Goal: Find specific page/section: Find specific page/section

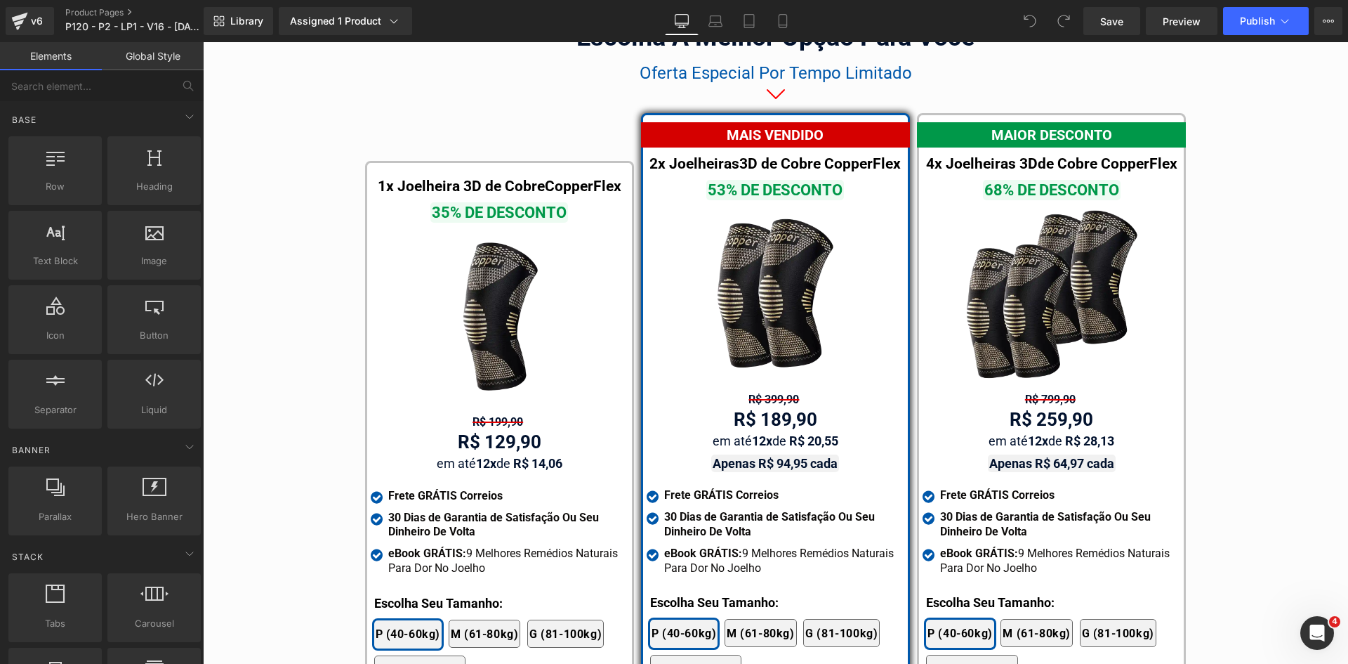
scroll to position [8091, 0]
click at [769, 115] on span "Product" at bounding box center [777, 125] width 44 height 21
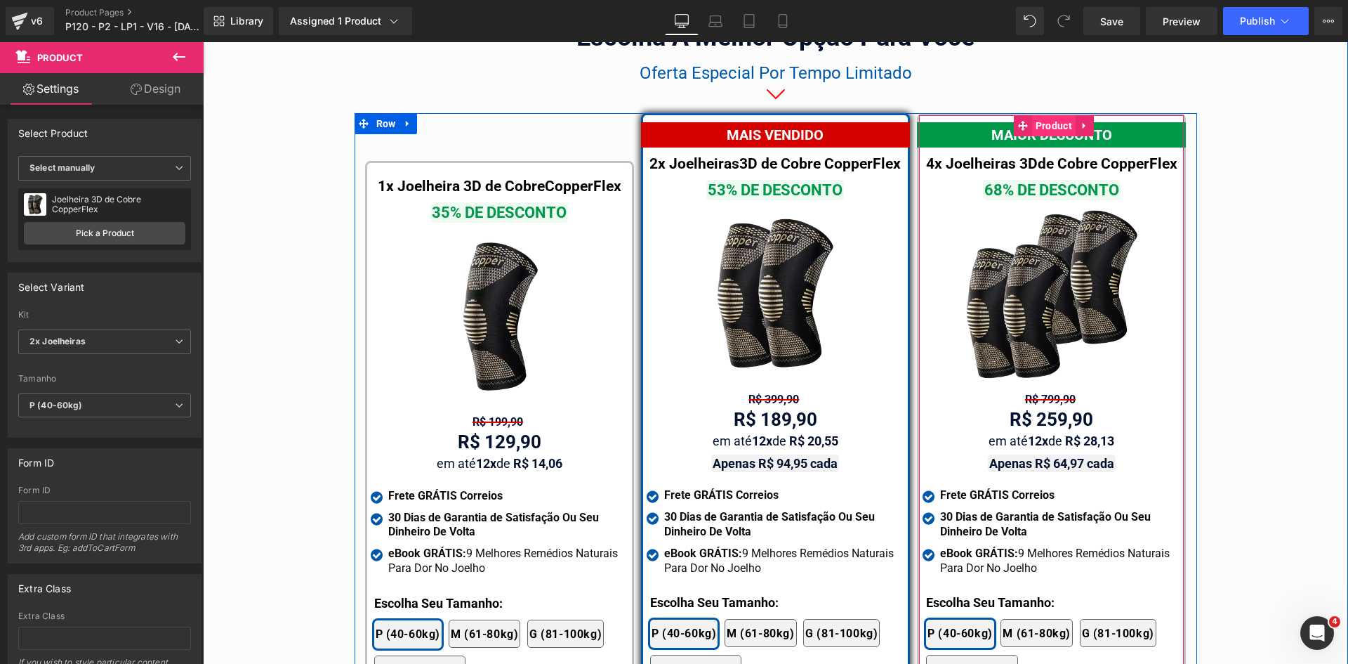
click at [1048, 115] on span "Product" at bounding box center [1054, 125] width 44 height 21
click at [491, 163] on span "Product" at bounding box center [502, 173] width 44 height 21
click at [1045, 115] on span "Product" at bounding box center [1054, 125] width 44 height 21
click at [763, 115] on span "Product" at bounding box center [777, 125] width 44 height 21
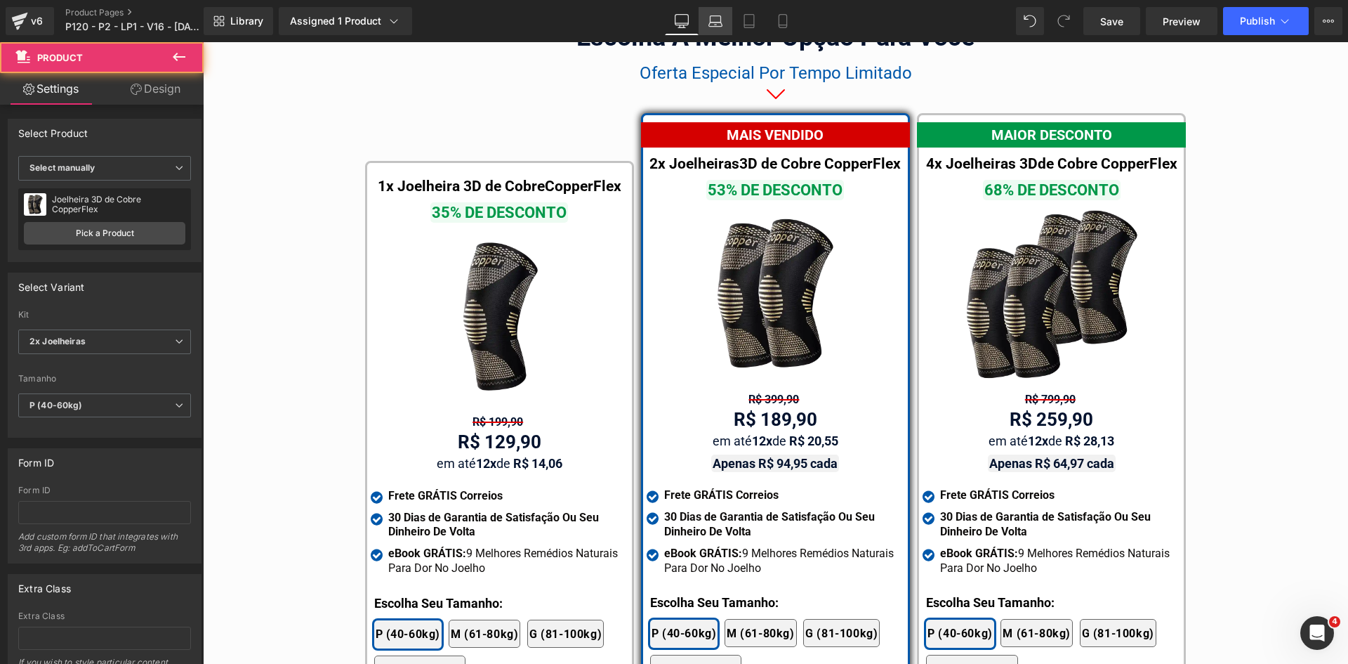
click at [718, 26] on icon at bounding box center [715, 24] width 13 height 4
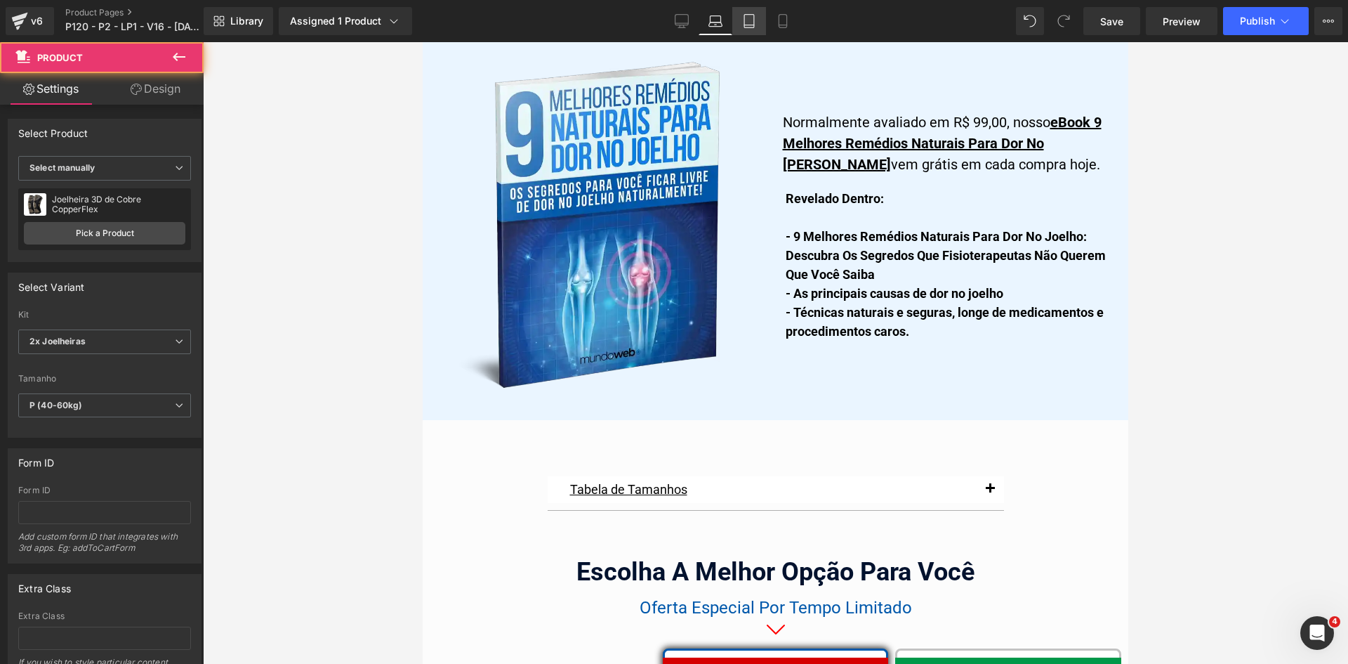
scroll to position [8462, 0]
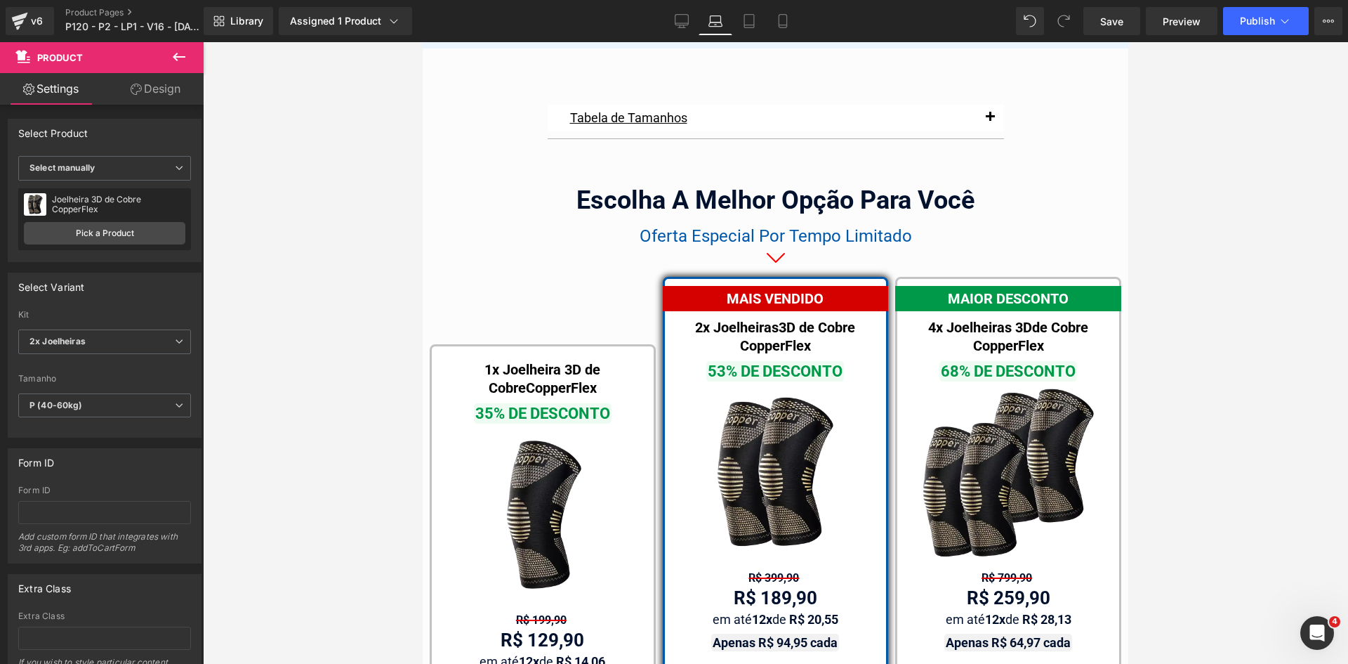
drag, startPoint x: 758, startPoint y: 33, endPoint x: 748, endPoint y: 36, distance: 9.5
click at [757, 33] on link "Tablet" at bounding box center [749, 21] width 34 height 28
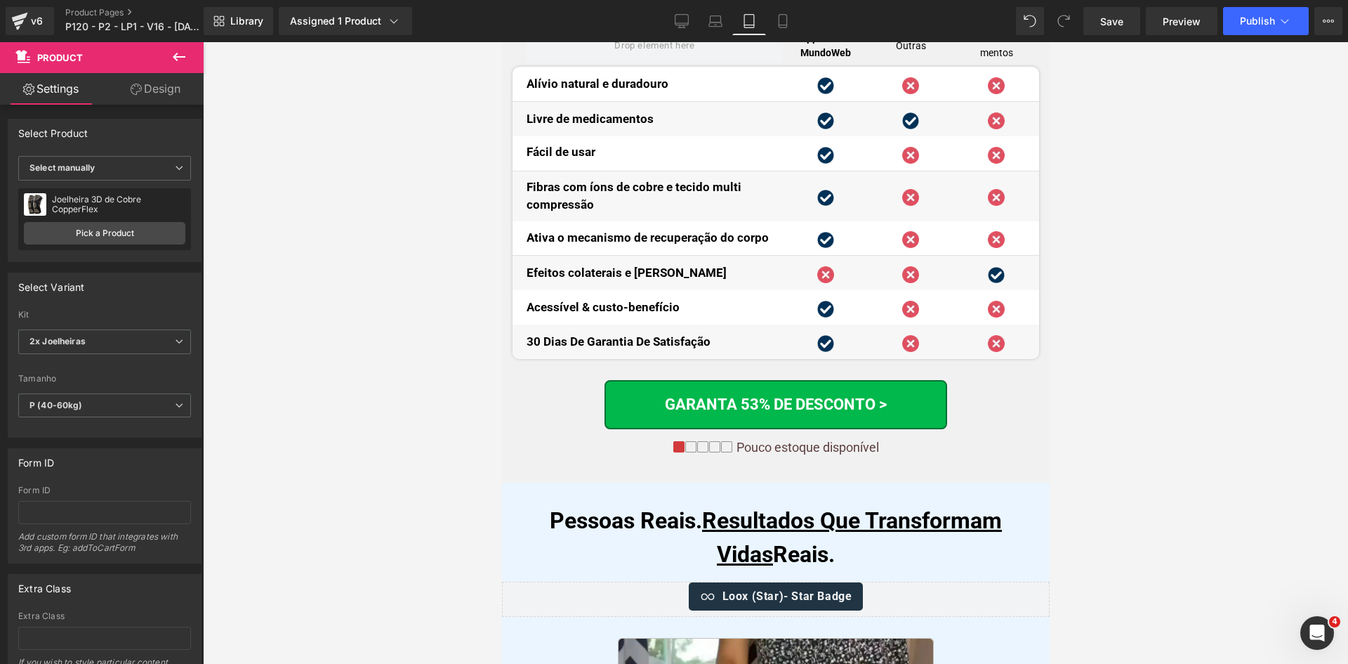
scroll to position [13048, 0]
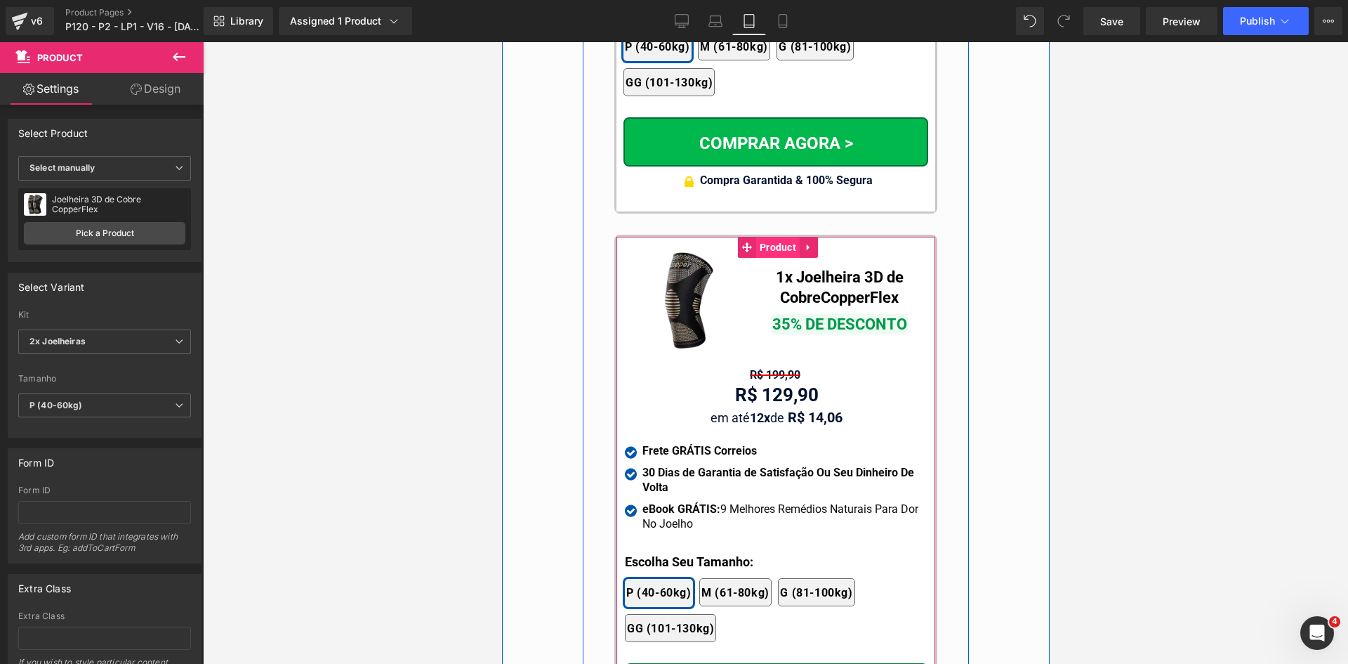
click at [755, 237] on span "Product" at bounding box center [777, 247] width 44 height 21
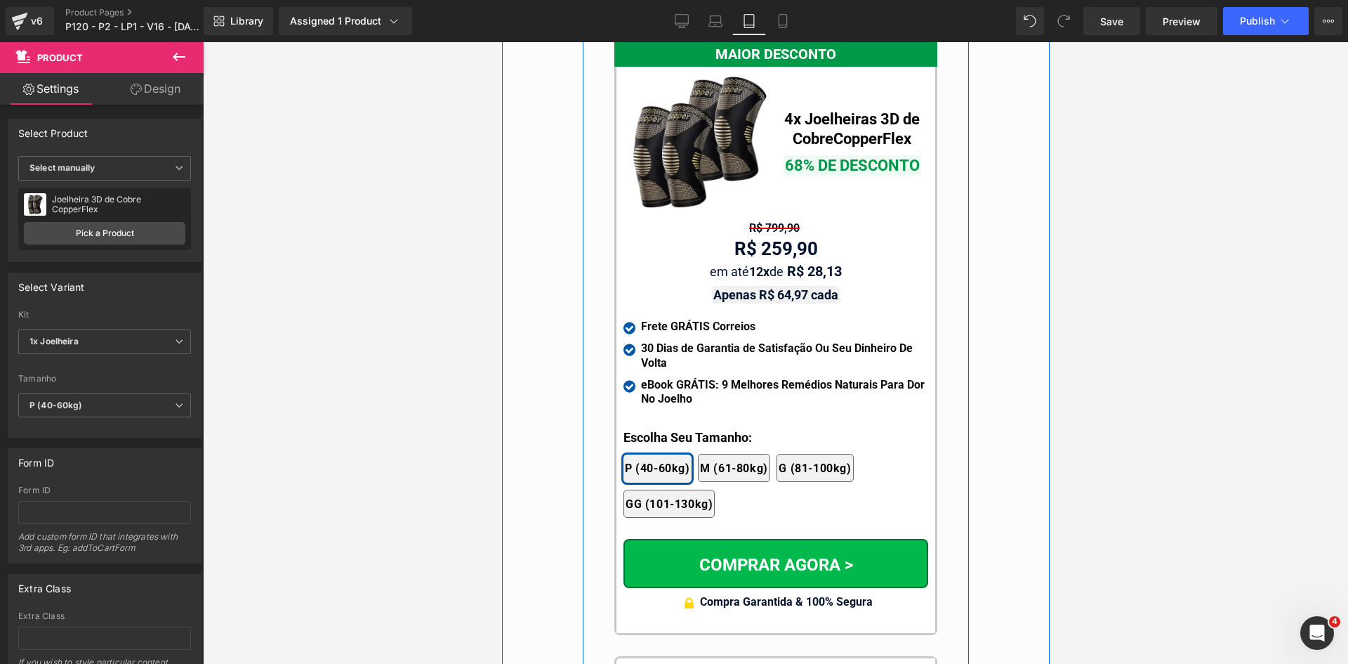
scroll to position [12487, 0]
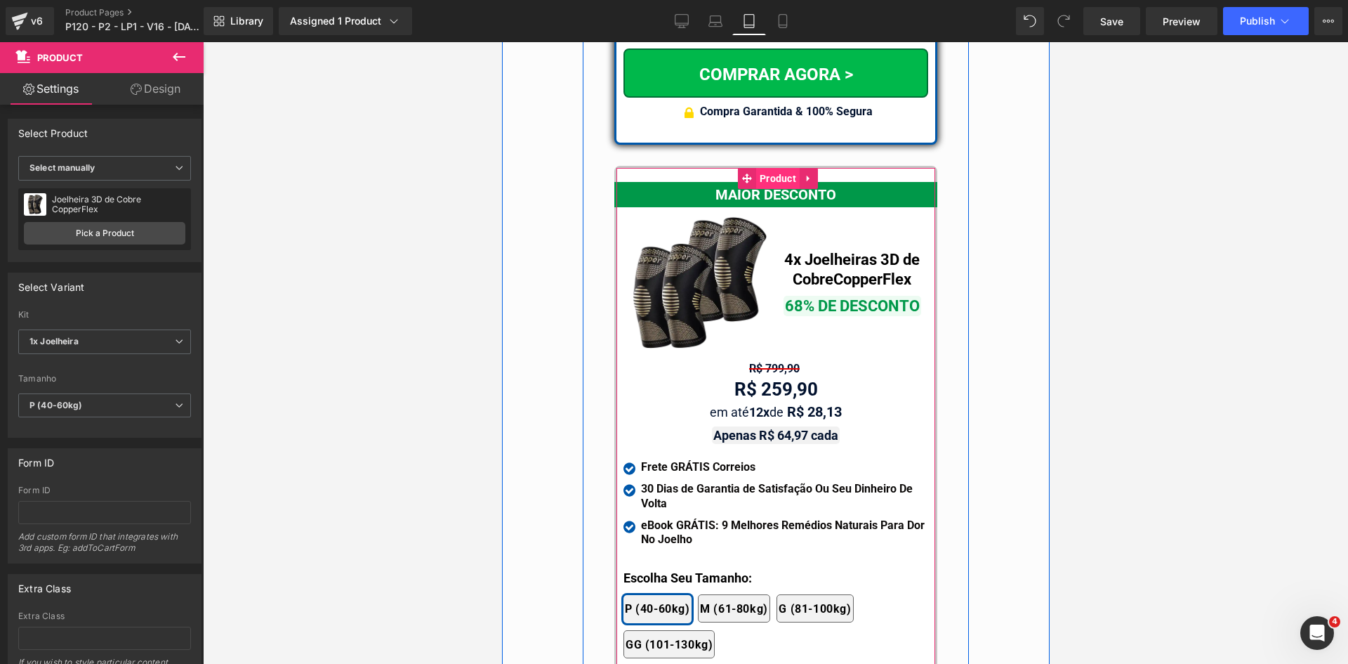
click at [770, 168] on span "Product" at bounding box center [777, 178] width 44 height 21
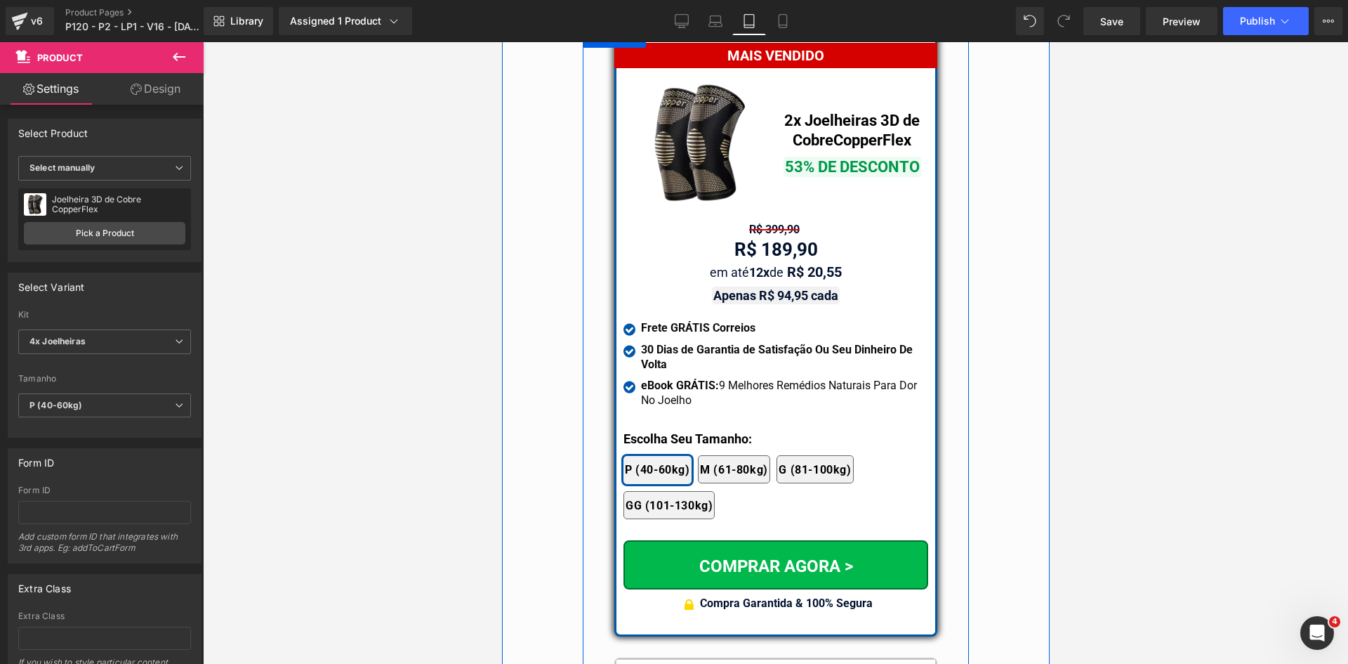
scroll to position [11784, 0]
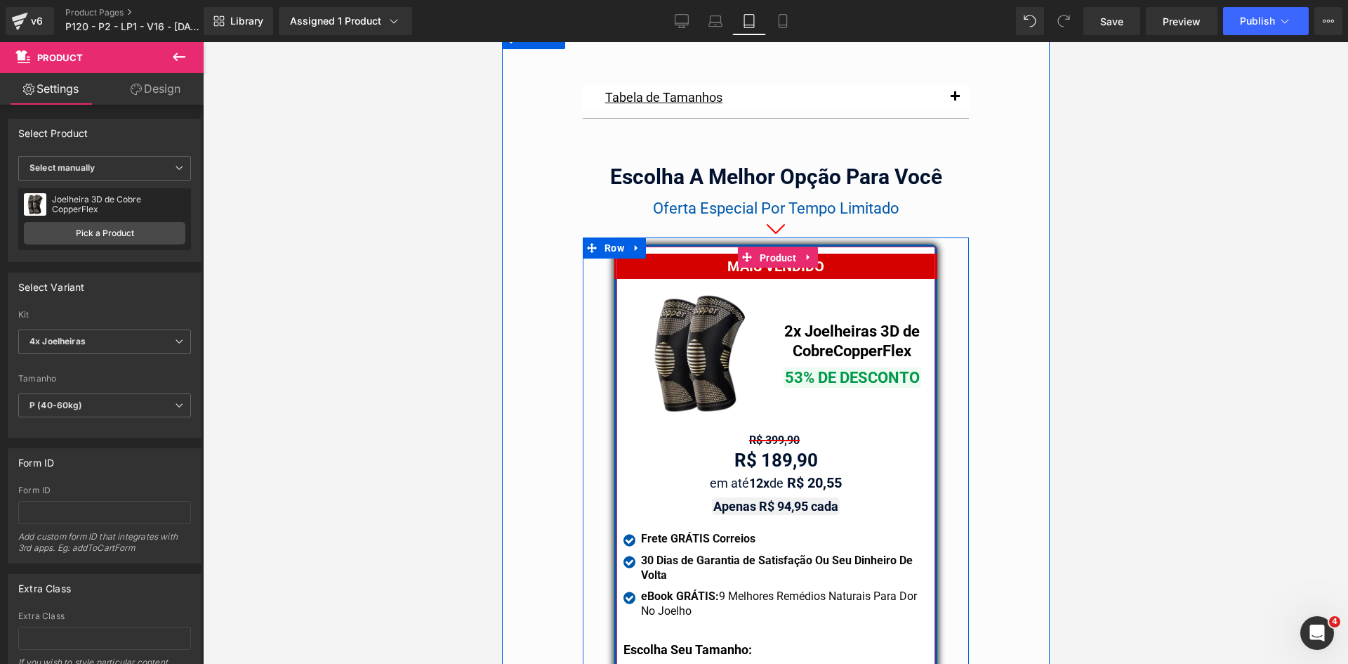
click at [765, 247] on span "Product" at bounding box center [777, 257] width 44 height 21
click at [765, 246] on span "Product" at bounding box center [777, 256] width 44 height 21
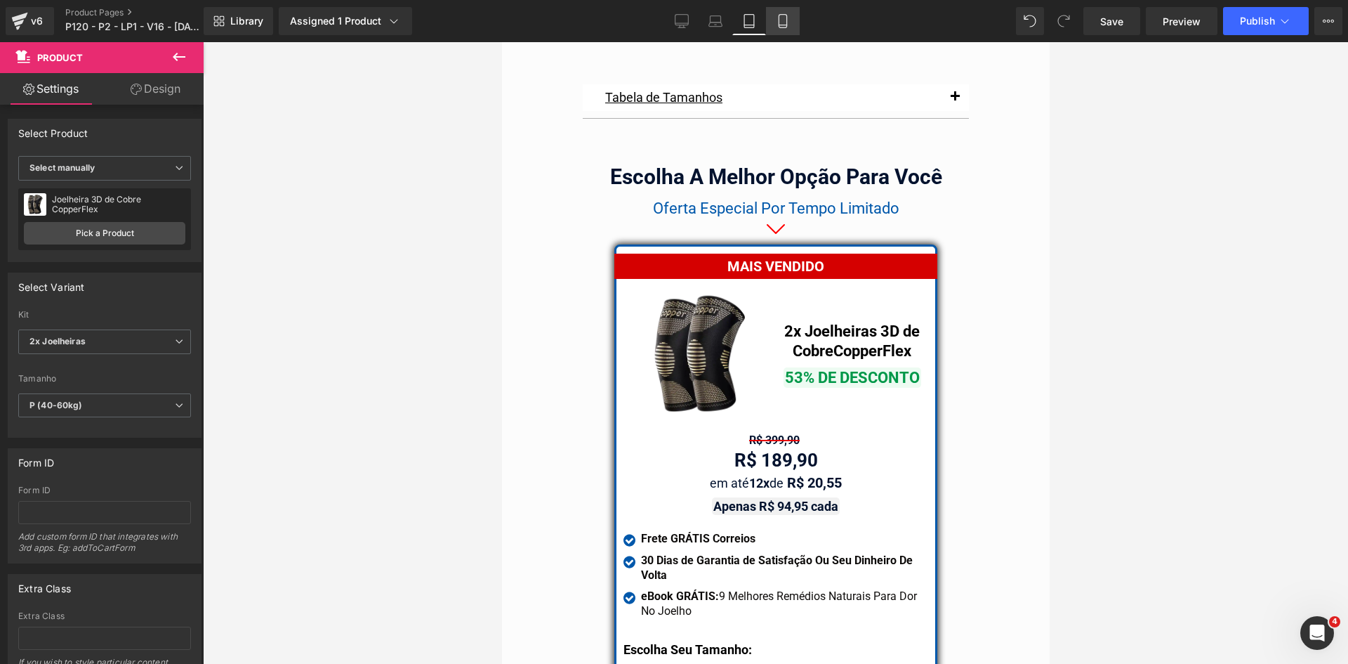
click at [785, 20] on icon at bounding box center [783, 21] width 14 height 14
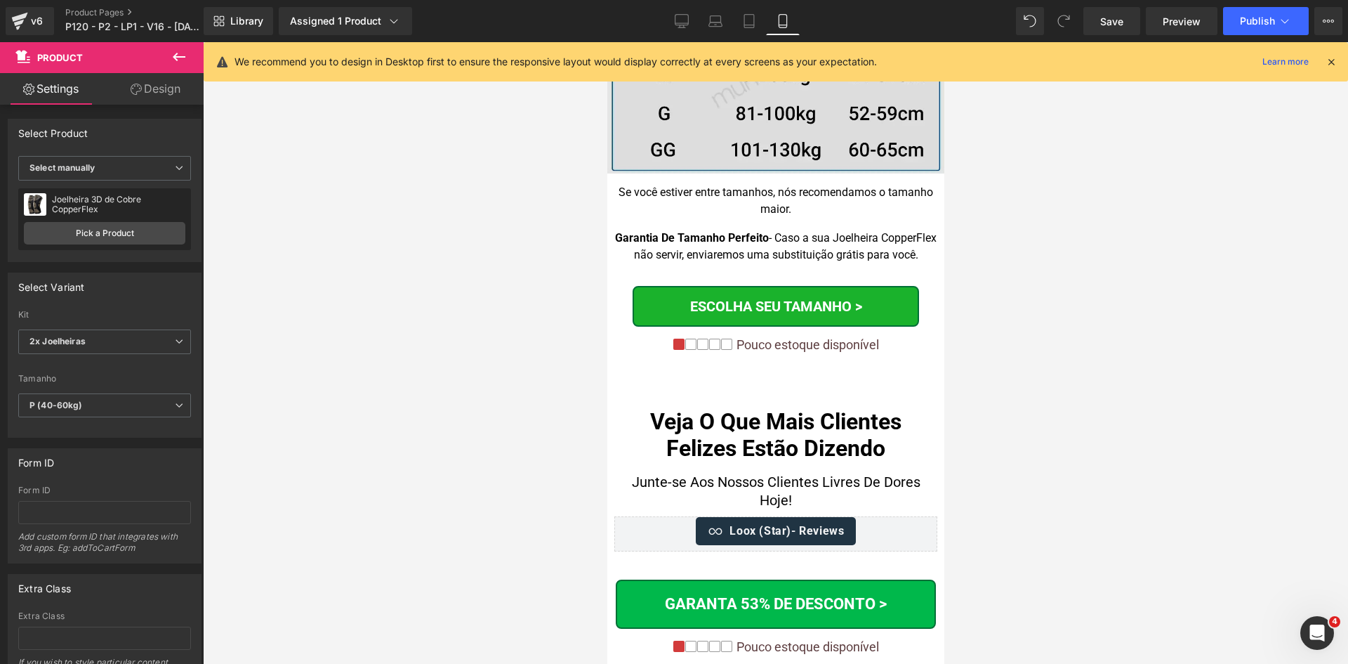
scroll to position [14505, 0]
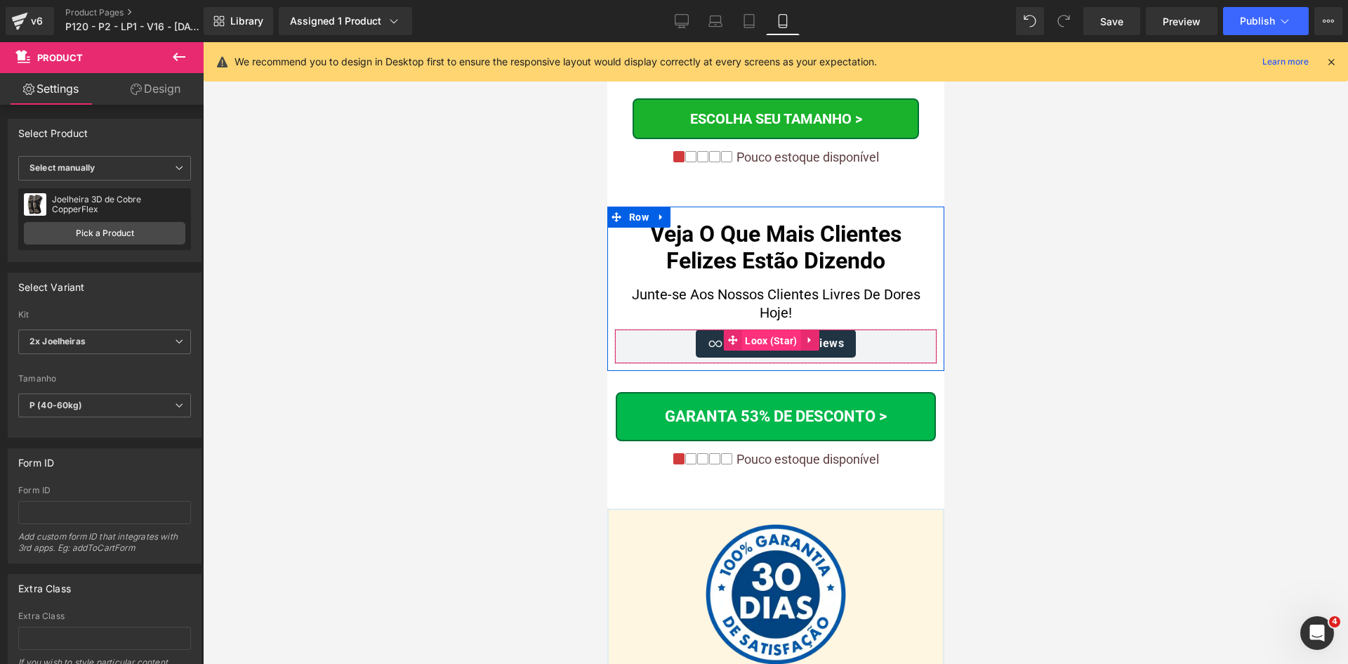
click at [763, 330] on span "Loox (Star)" at bounding box center [770, 340] width 59 height 21
